Goal: Check status: Check status

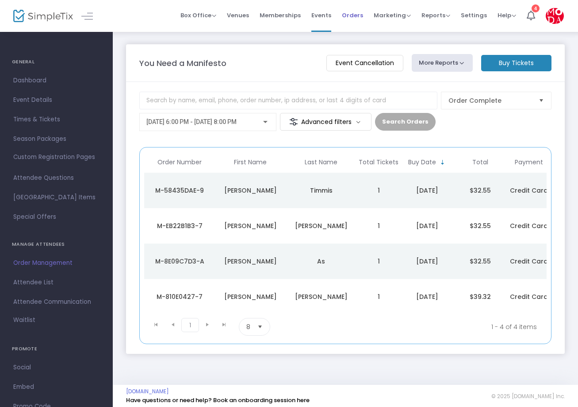
click at [349, 12] on span "Orders" at bounding box center [352, 15] width 21 height 23
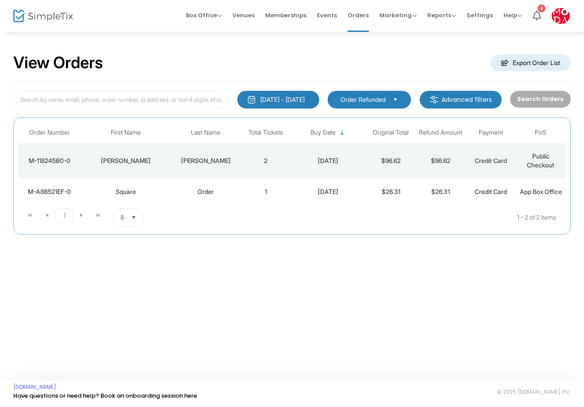
click at [386, 93] on kendo-dropdownlist "Order Refunded" at bounding box center [368, 100] width 83 height 18
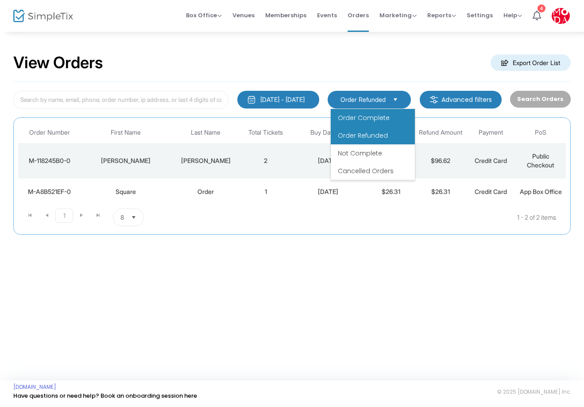
click at [367, 115] on span "Order Complete" at bounding box center [364, 117] width 52 height 9
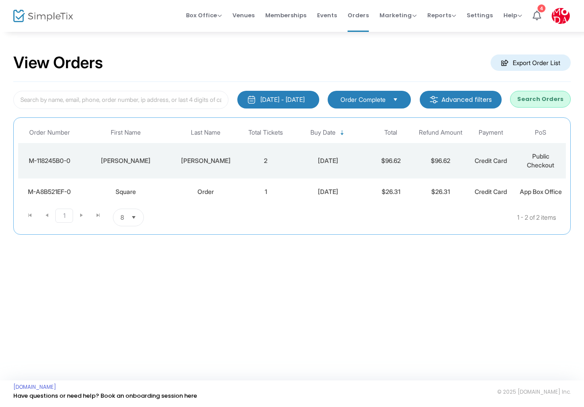
click at [536, 100] on button "Search Orders" at bounding box center [540, 99] width 61 height 17
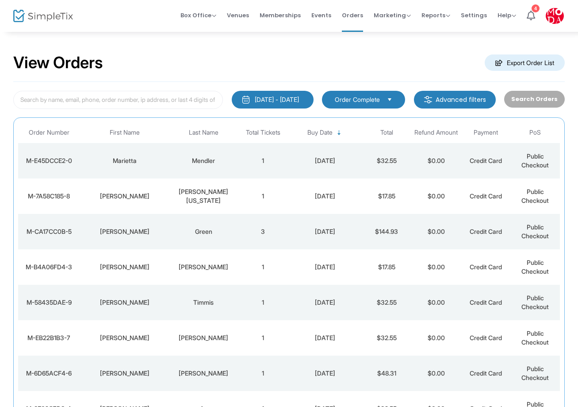
click at [205, 158] on div "Mendler" at bounding box center [203, 160] width 65 height 9
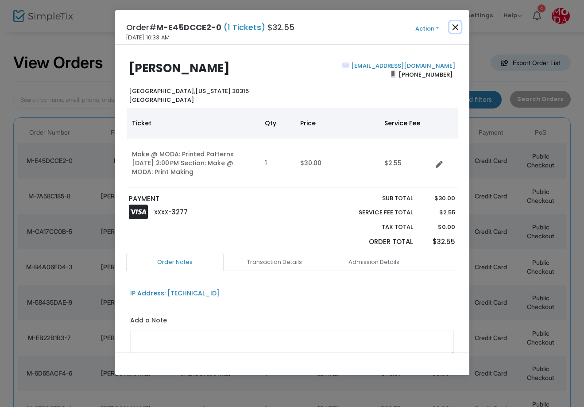
click at [449, 26] on button "Close" at bounding box center [455, 27] width 12 height 12
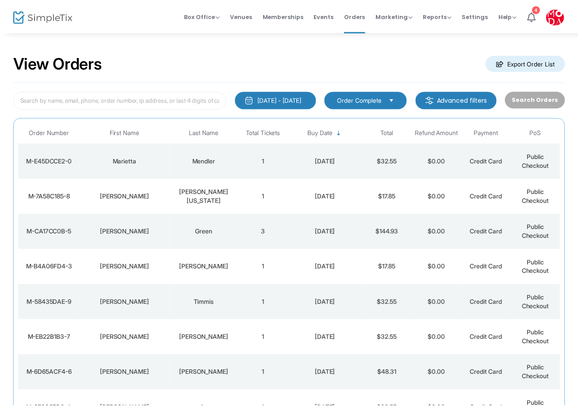
scroll to position [19, 0]
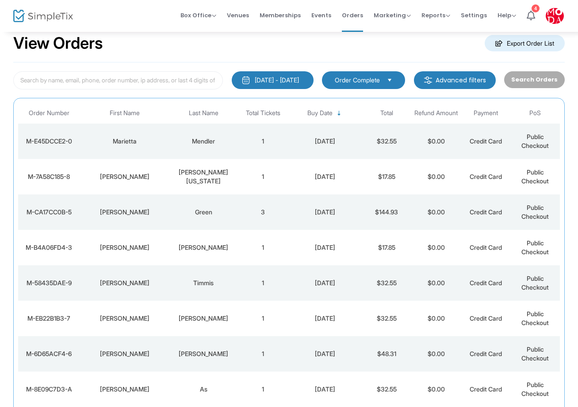
click at [199, 175] on div "[PERSON_NAME][US_STATE]" at bounding box center [203, 177] width 65 height 18
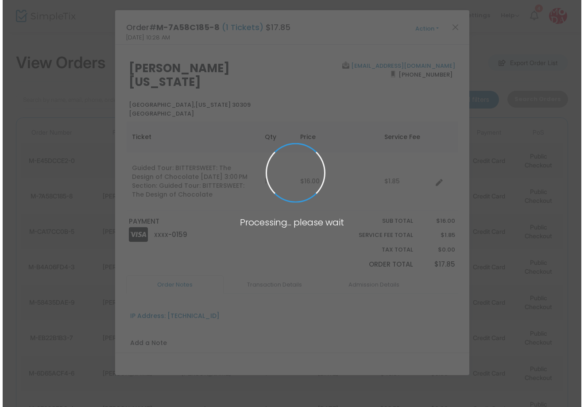
scroll to position [0, 0]
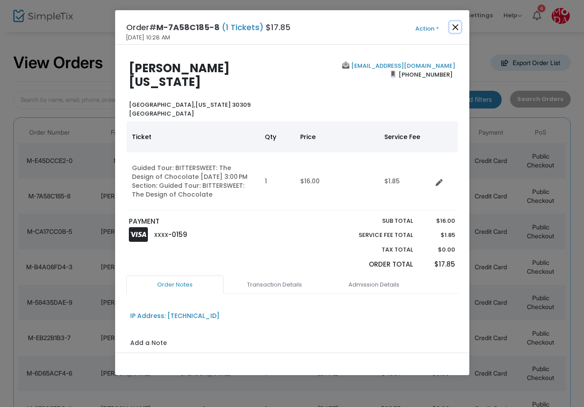
click at [453, 24] on button "Close" at bounding box center [455, 27] width 12 height 12
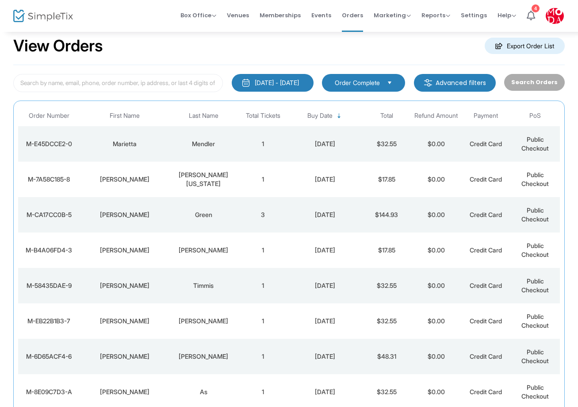
scroll to position [19, 0]
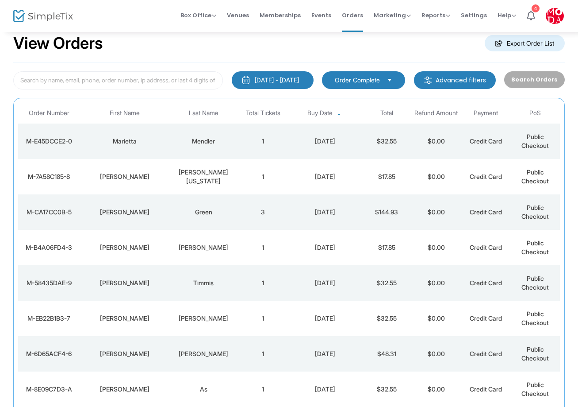
click at [202, 210] on div "Green" at bounding box center [203, 212] width 65 height 9
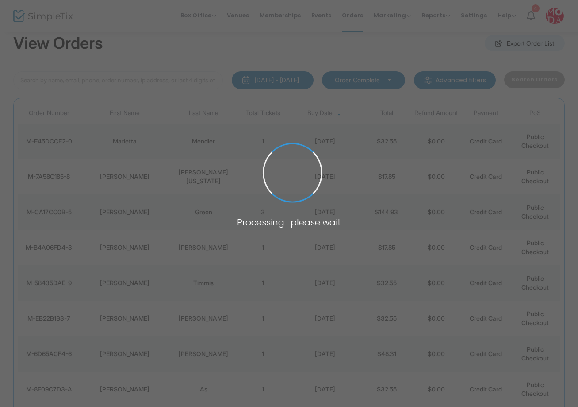
scroll to position [0, 0]
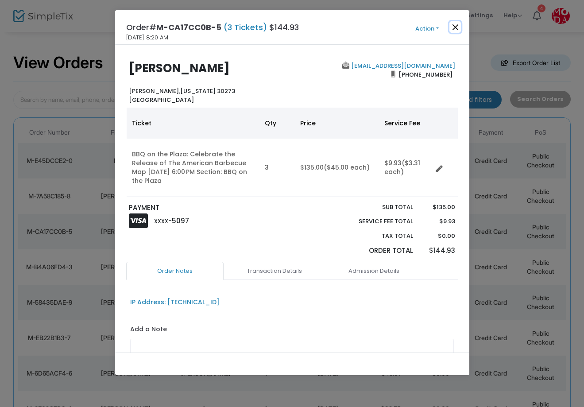
click at [454, 26] on button "Close" at bounding box center [455, 27] width 12 height 12
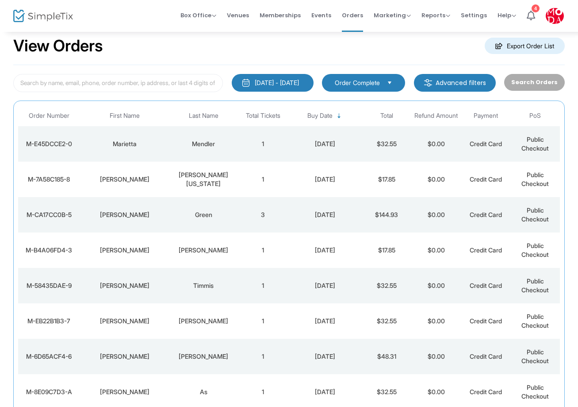
scroll to position [19, 0]
